Goal: Entertainment & Leisure: Consume media (video, audio)

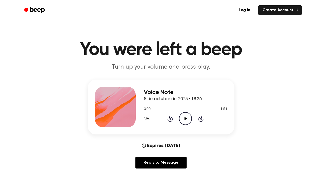
click at [188, 121] on icon "Play Audio" at bounding box center [185, 118] width 13 height 13
drag, startPoint x: 164, startPoint y: 105, endPoint x: 144, endPoint y: 101, distance: 20.0
click at [144, 101] on div "Voice Note 5 de octubre de 2025 · 18:26 0:31 1:51 Your browser does not support…" at bounding box center [185, 107] width 83 height 41
click at [144, 105] on div at bounding box center [158, 105] width 29 height 1
click at [187, 121] on icon "Pause Audio" at bounding box center [185, 118] width 13 height 13
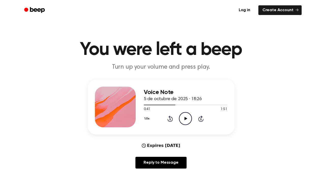
click at [187, 121] on icon "Play Audio" at bounding box center [185, 118] width 13 height 13
click at [187, 118] on icon "Pause Audio" at bounding box center [185, 118] width 13 height 13
click at [187, 118] on icon "Play Audio" at bounding box center [185, 118] width 13 height 13
click at [187, 118] on icon "Pause Audio" at bounding box center [185, 118] width 13 height 13
